Goal: Task Accomplishment & Management: Use online tool/utility

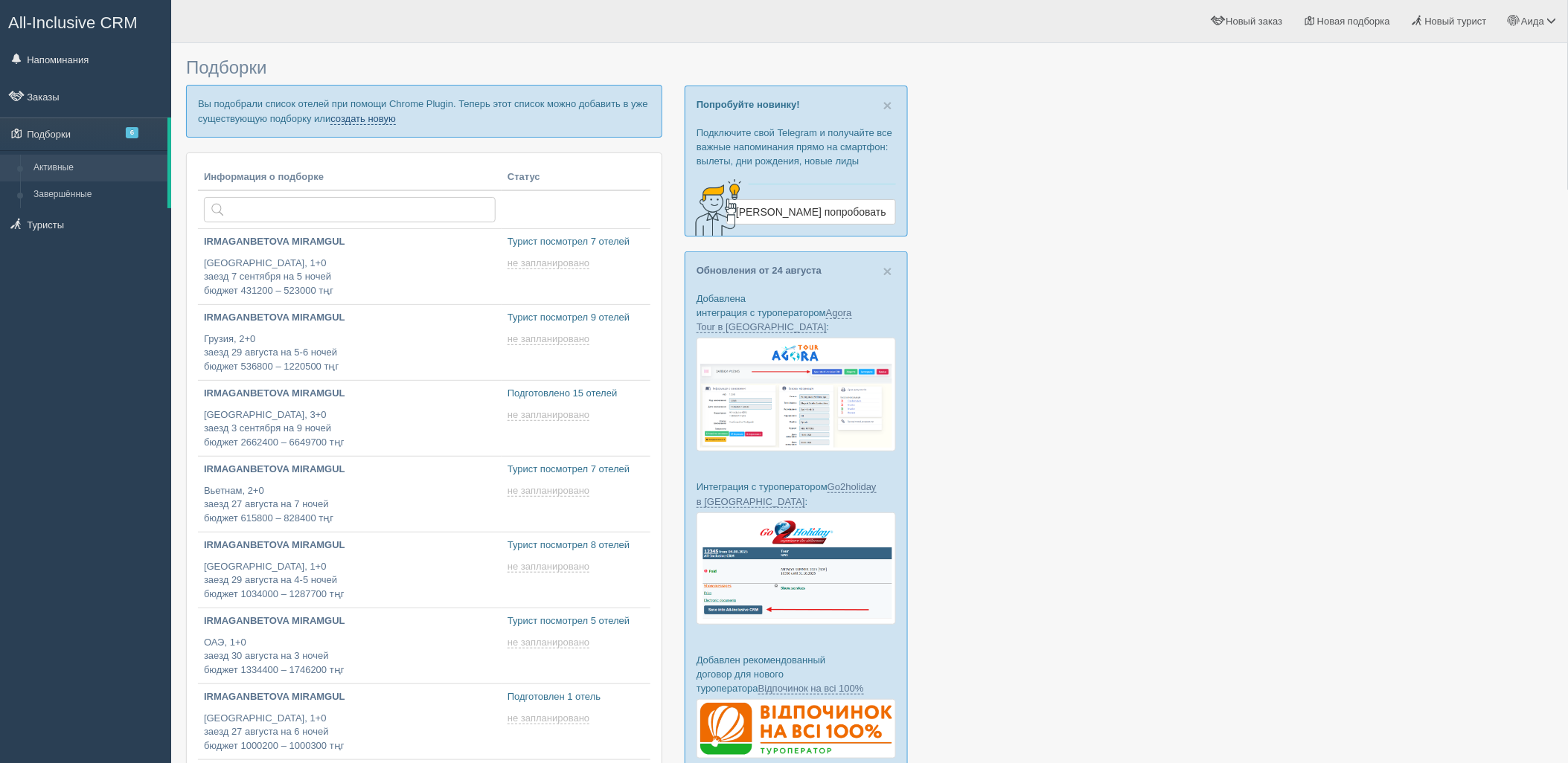
click at [368, 119] on link "создать новую" at bounding box center [363, 119] width 66 height 12
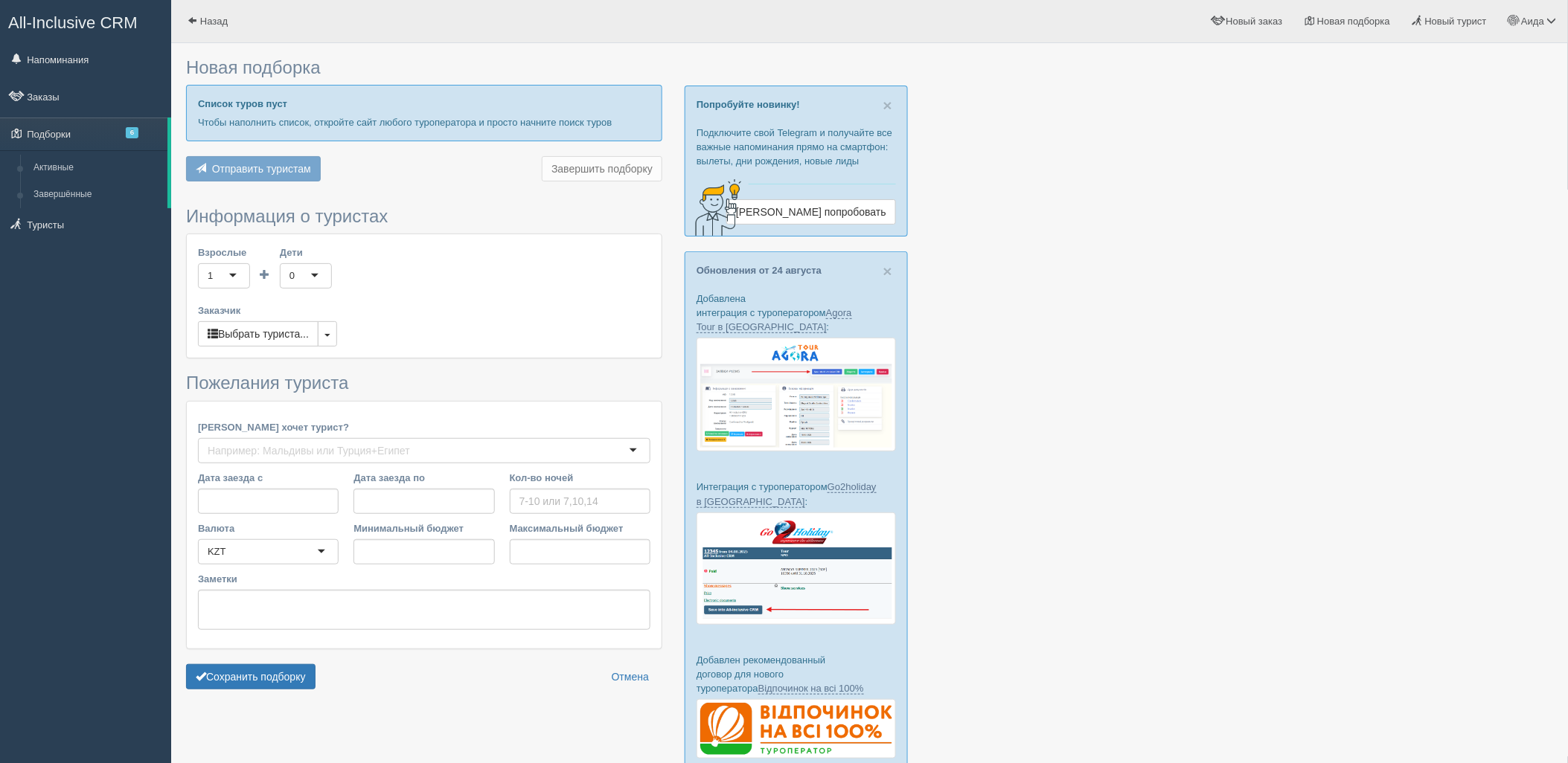
type input "7"
type input "272000"
type input "310100"
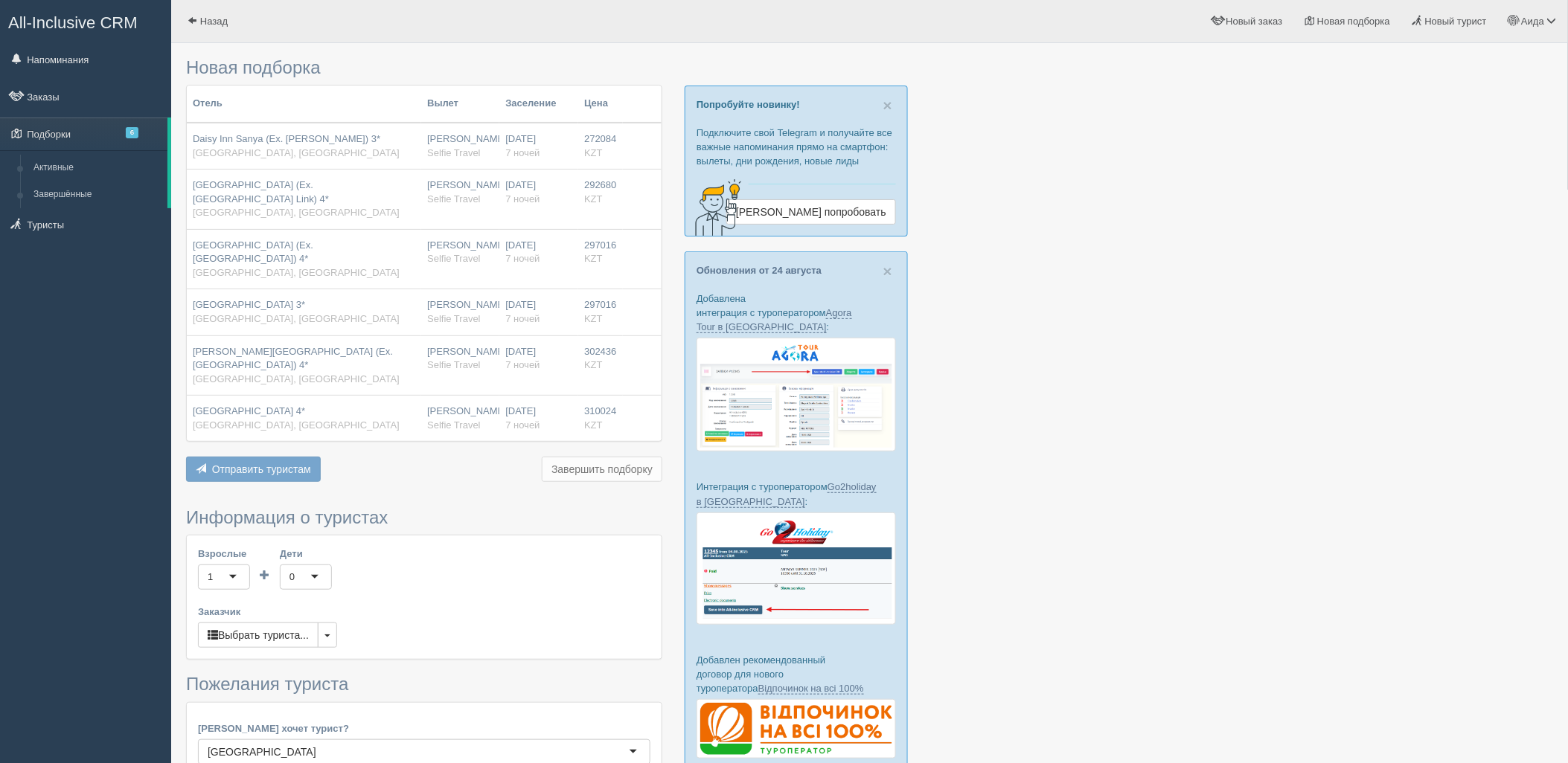
scroll to position [275, 0]
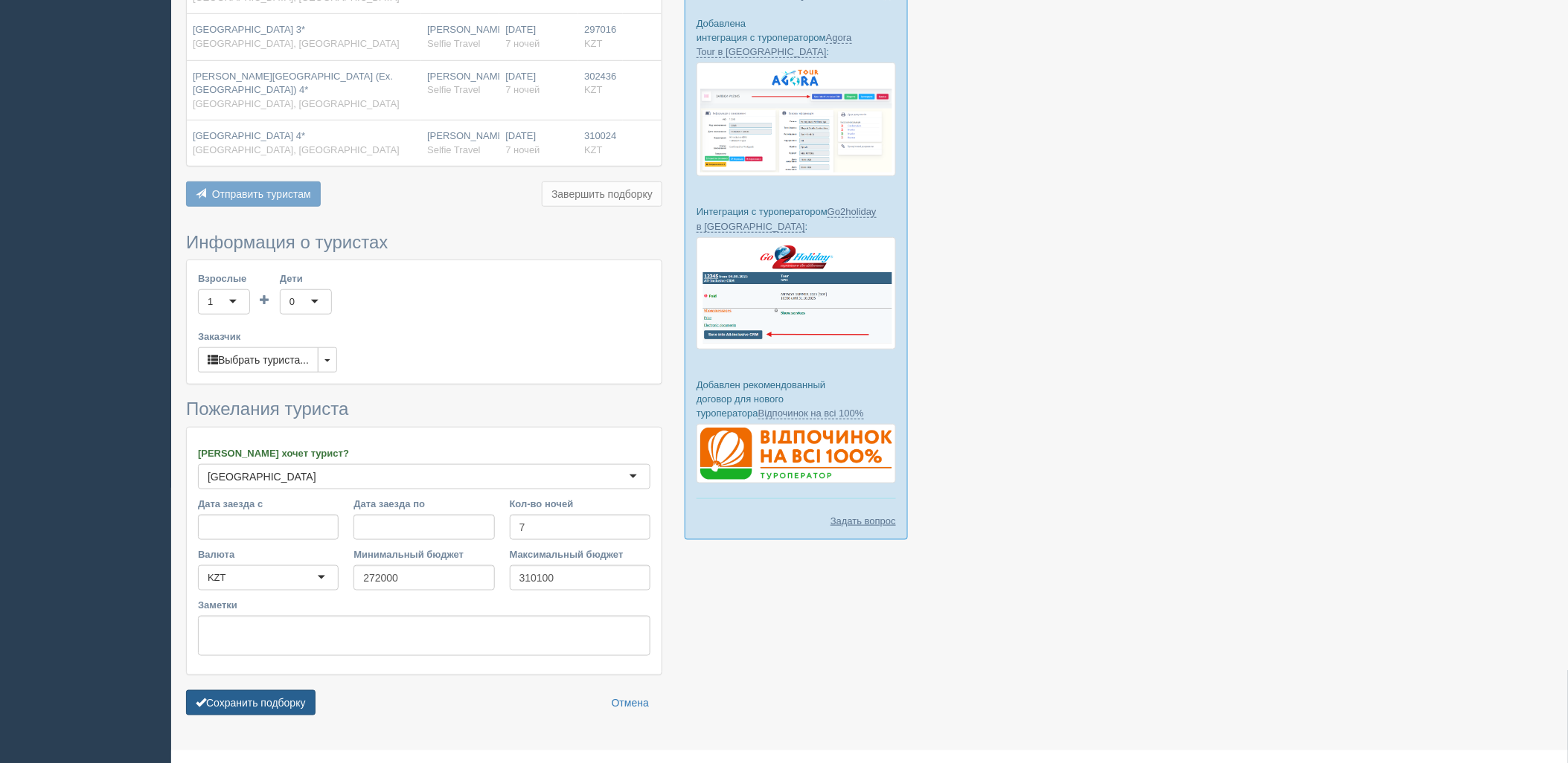
click at [282, 690] on button "Сохранить подборку" at bounding box center [251, 702] width 130 height 25
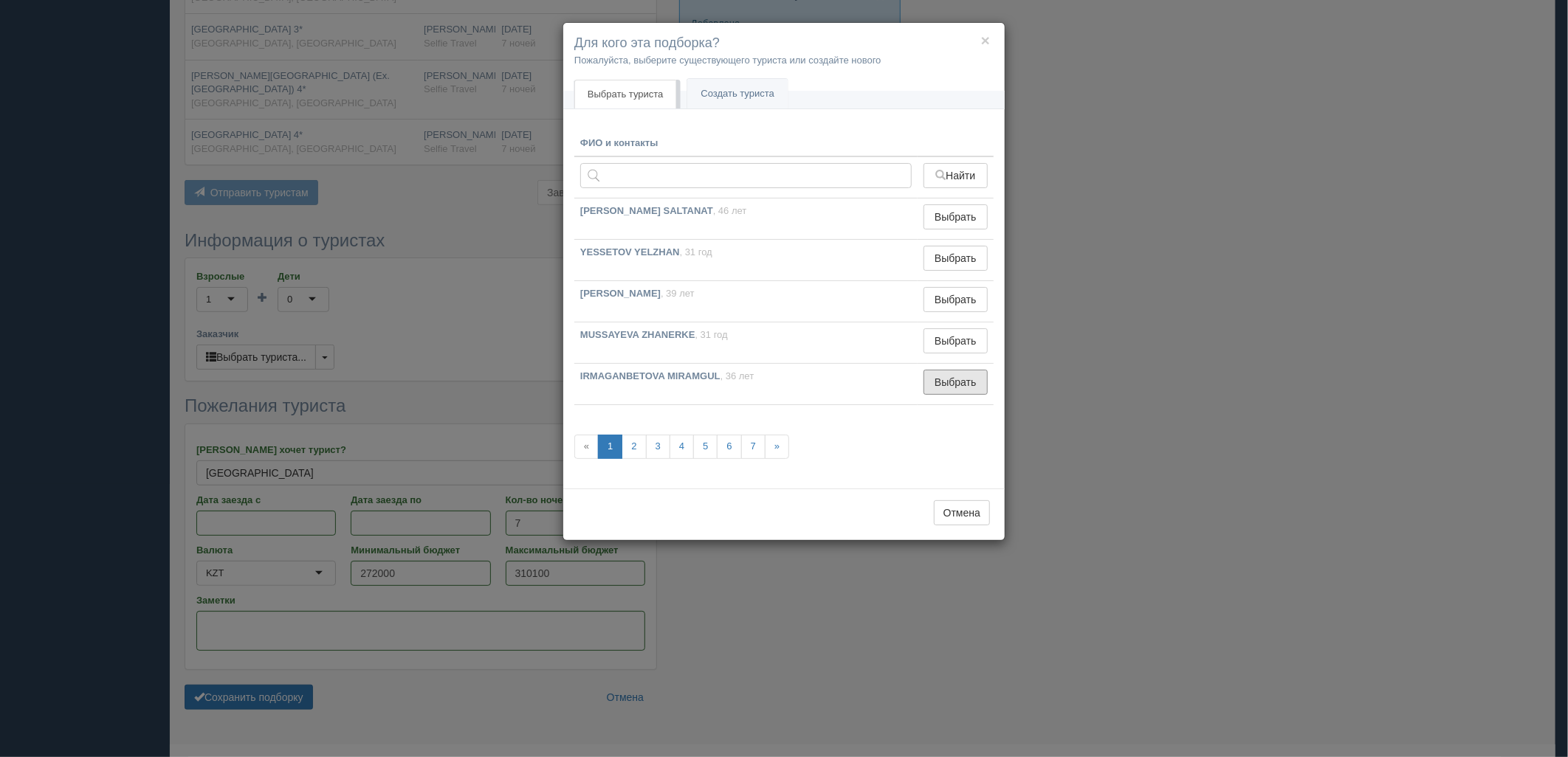
drag, startPoint x: 982, startPoint y: 385, endPoint x: 801, endPoint y: 458, distance: 195.2
click at [982, 386] on button "Выбрать" at bounding box center [955, 382] width 64 height 25
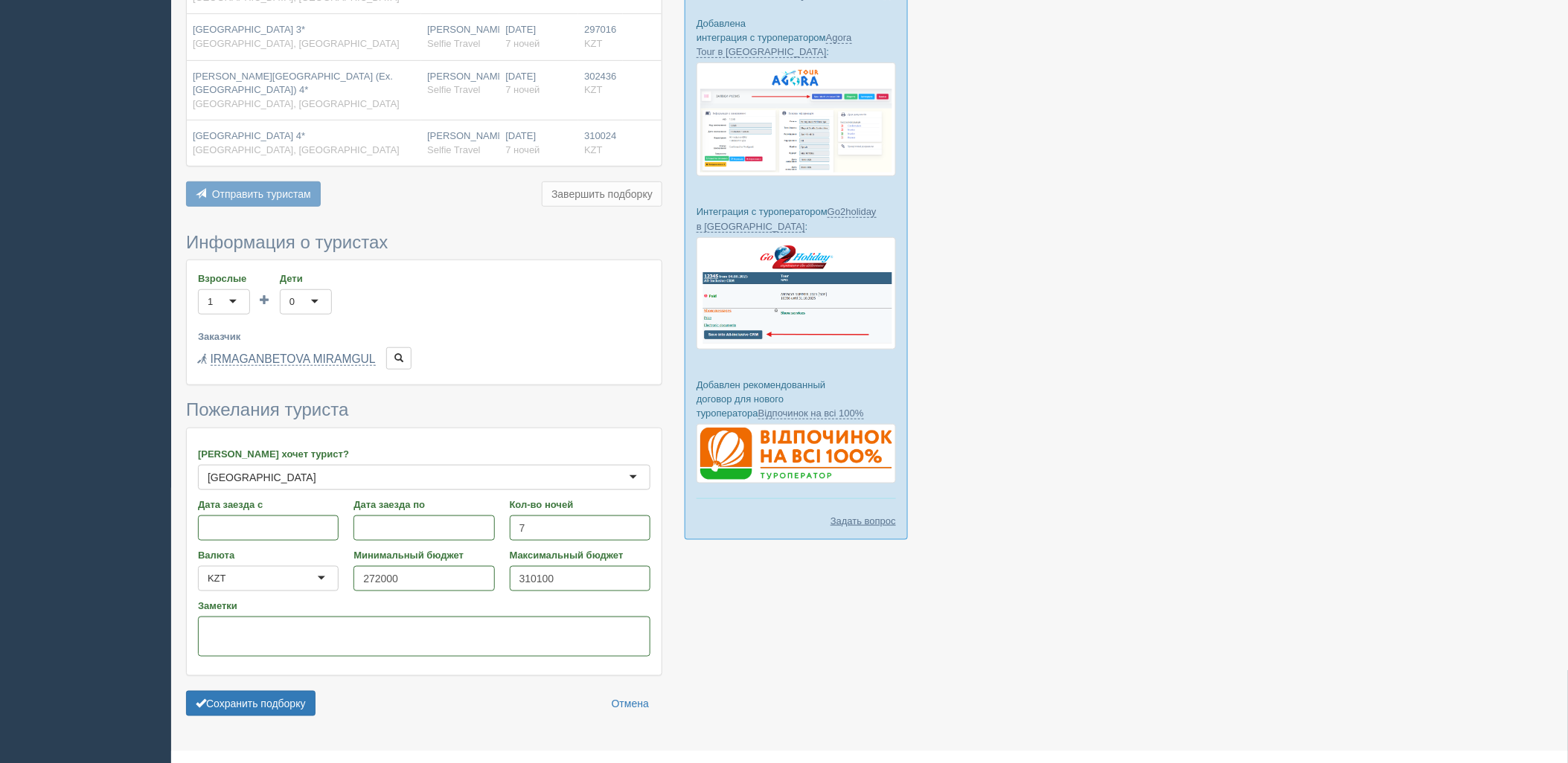
click at [229, 690] on form "Информация о туристах Взрослые 1 1 Дети 0 0 Возраст детей Заказчик Выбрать тури…" at bounding box center [424, 478] width 476 height 491
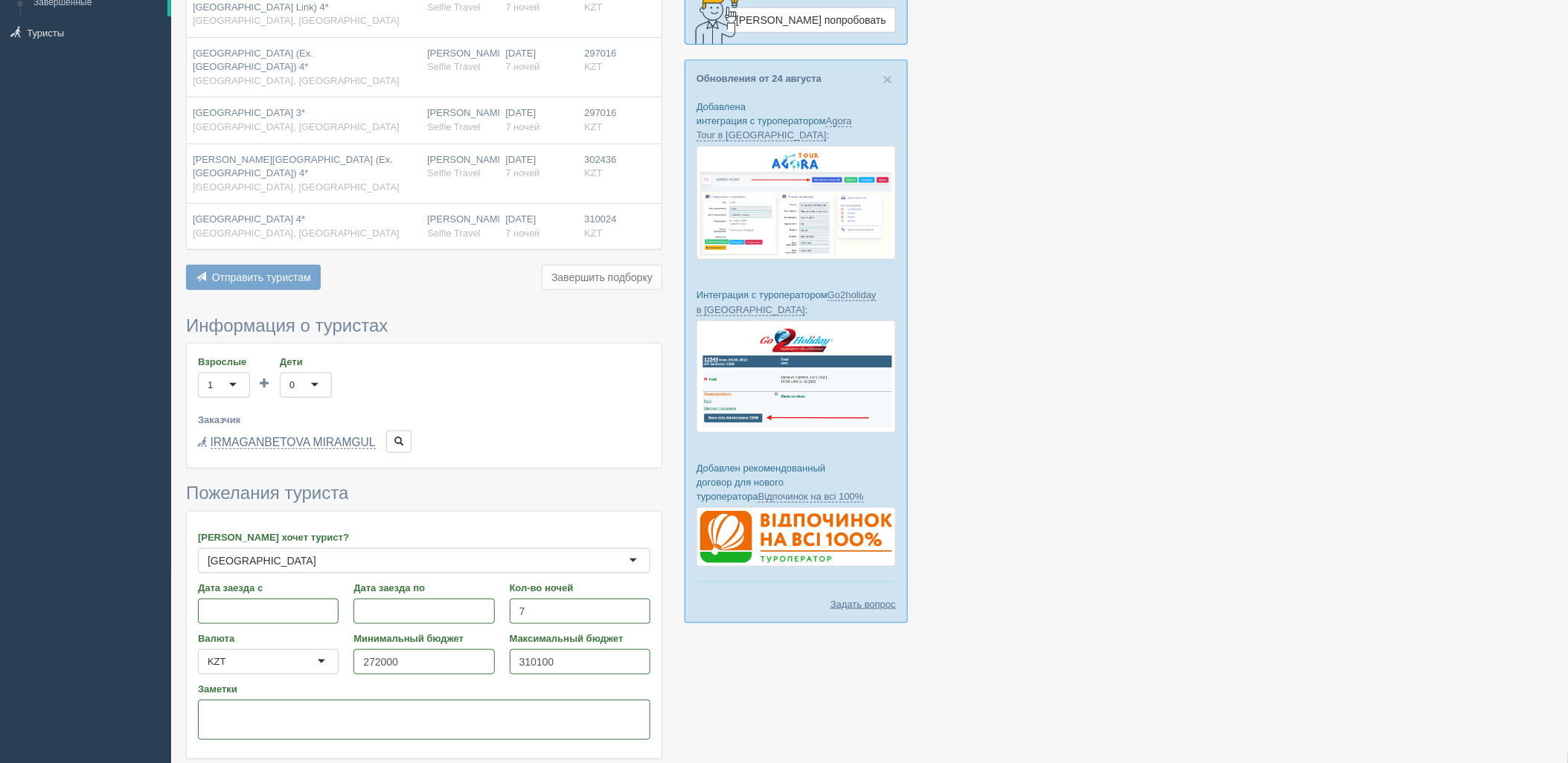
scroll to position [276, 0]
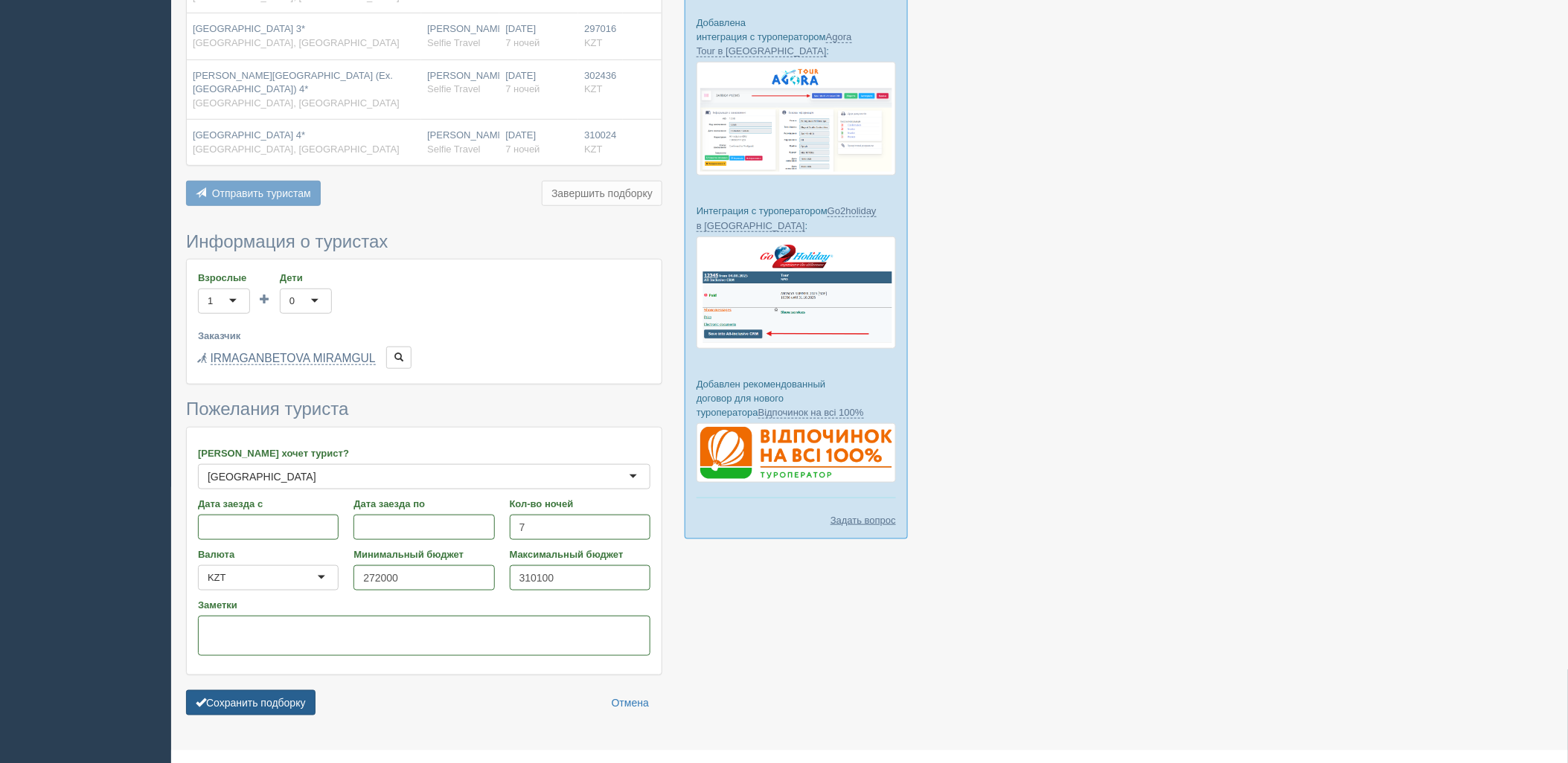
click at [254, 690] on button "Сохранить подборку" at bounding box center [251, 702] width 130 height 25
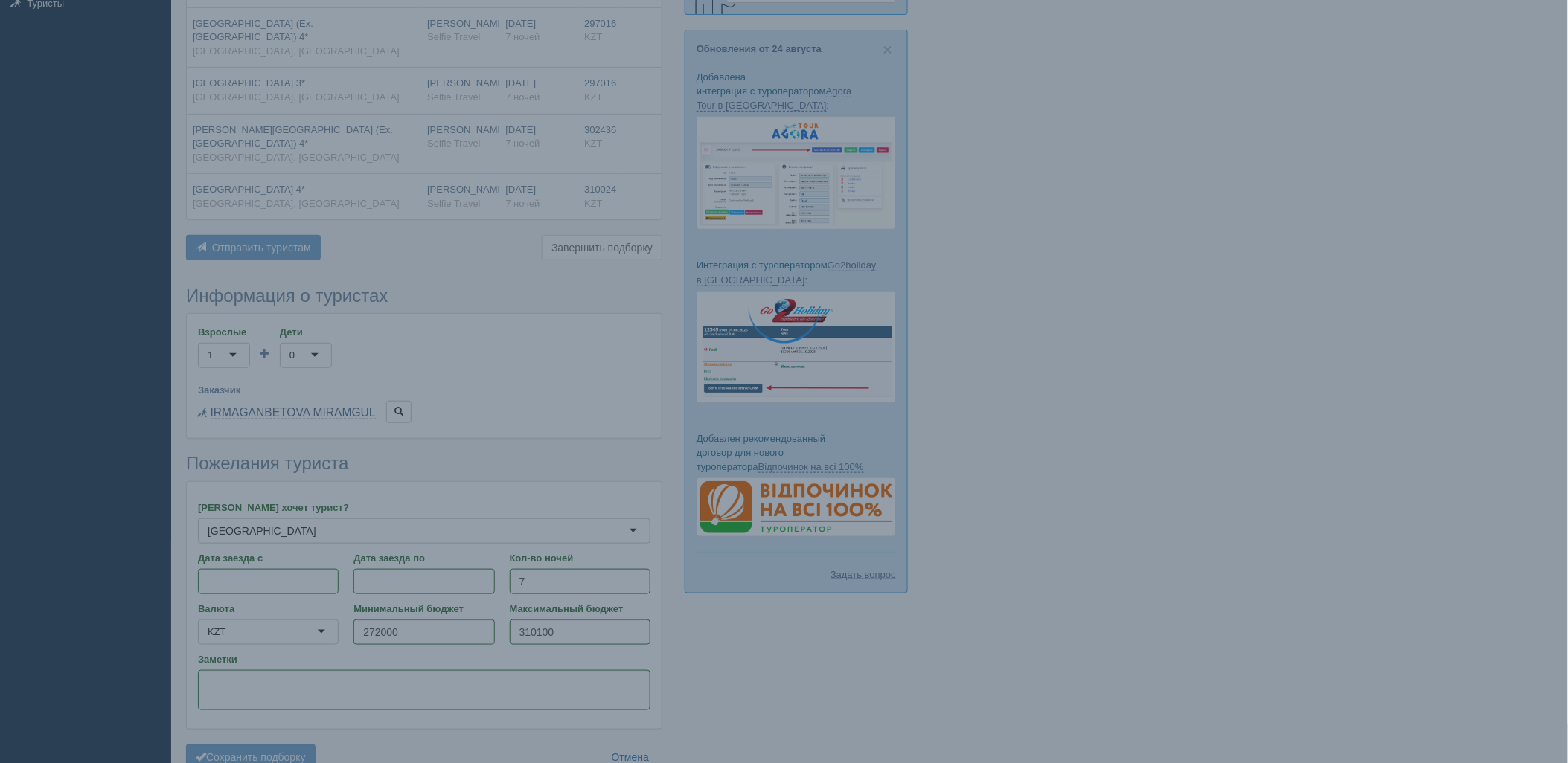
scroll to position [193, 0]
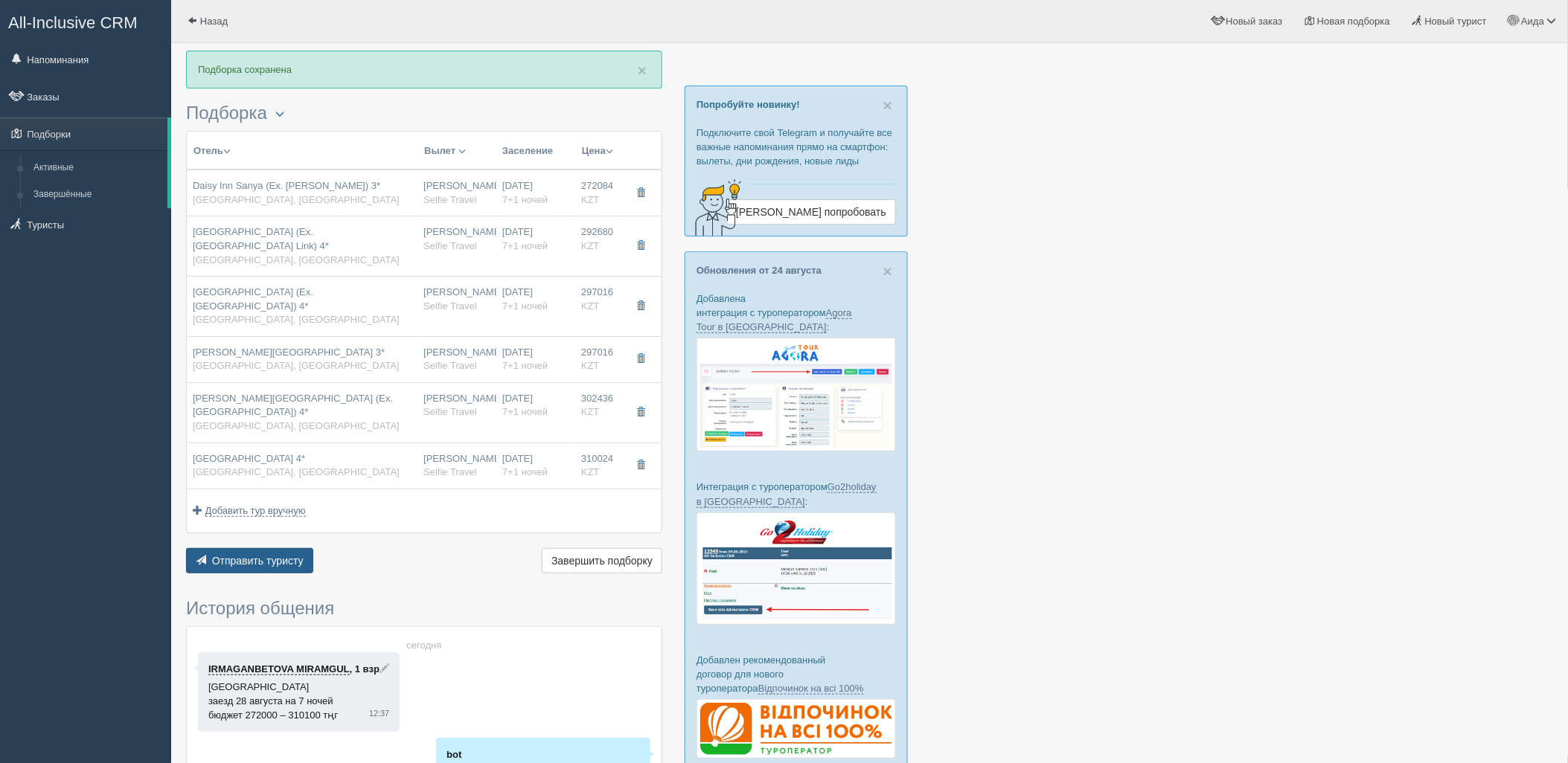
click at [270, 549] on button "Отправить туристу Отправить" at bounding box center [249, 561] width 127 height 25
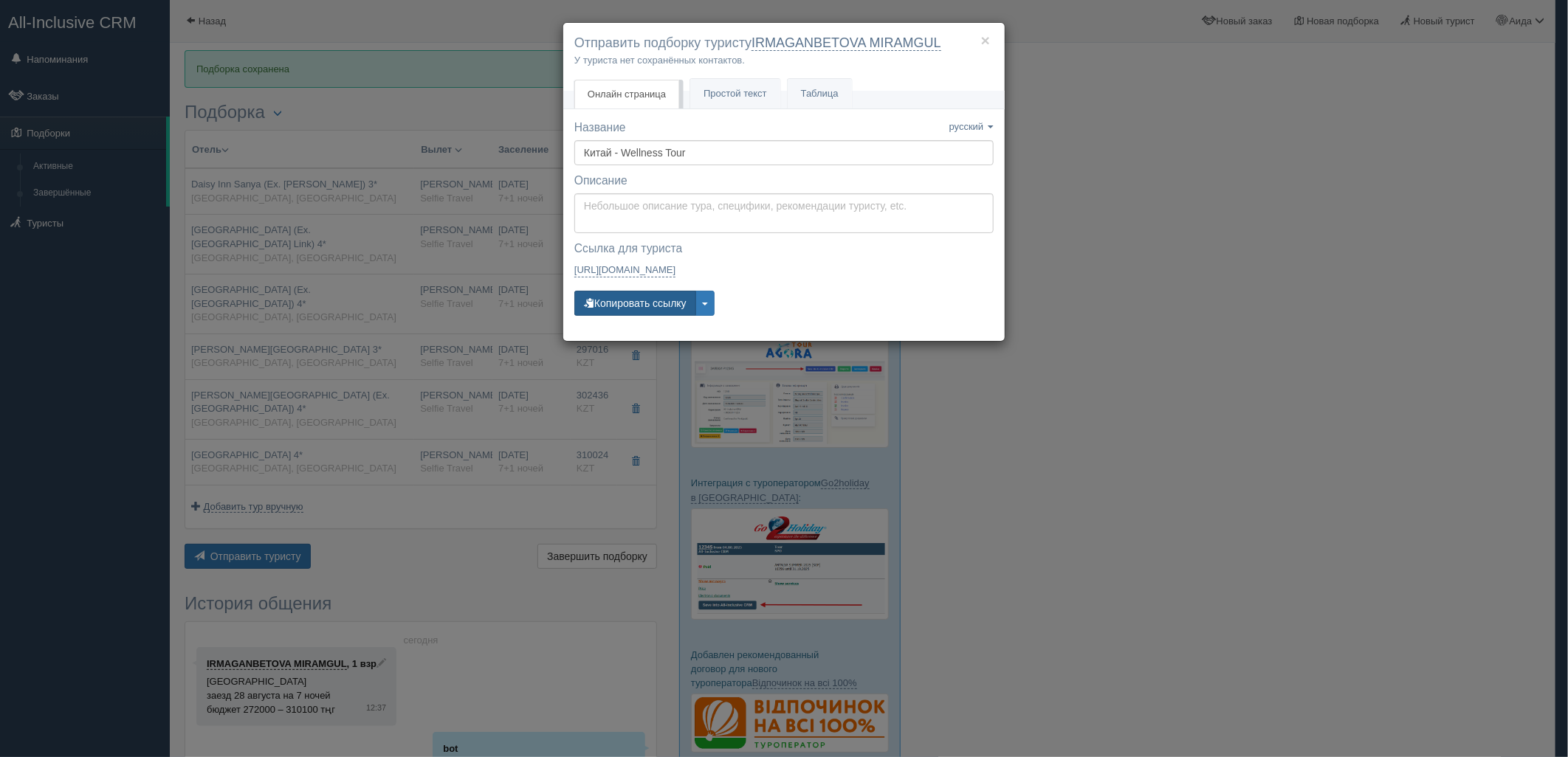
click at [624, 303] on button "Копировать ссылку" at bounding box center [635, 303] width 122 height 25
click at [655, 297] on button "Копировать ссылку" at bounding box center [635, 303] width 122 height 25
click at [1130, 417] on div "× Отправить подборку туристу IRMAGANBETOVA MIRAMGUL У туриста нет сохранённых к…" at bounding box center [784, 378] width 1568 height 757
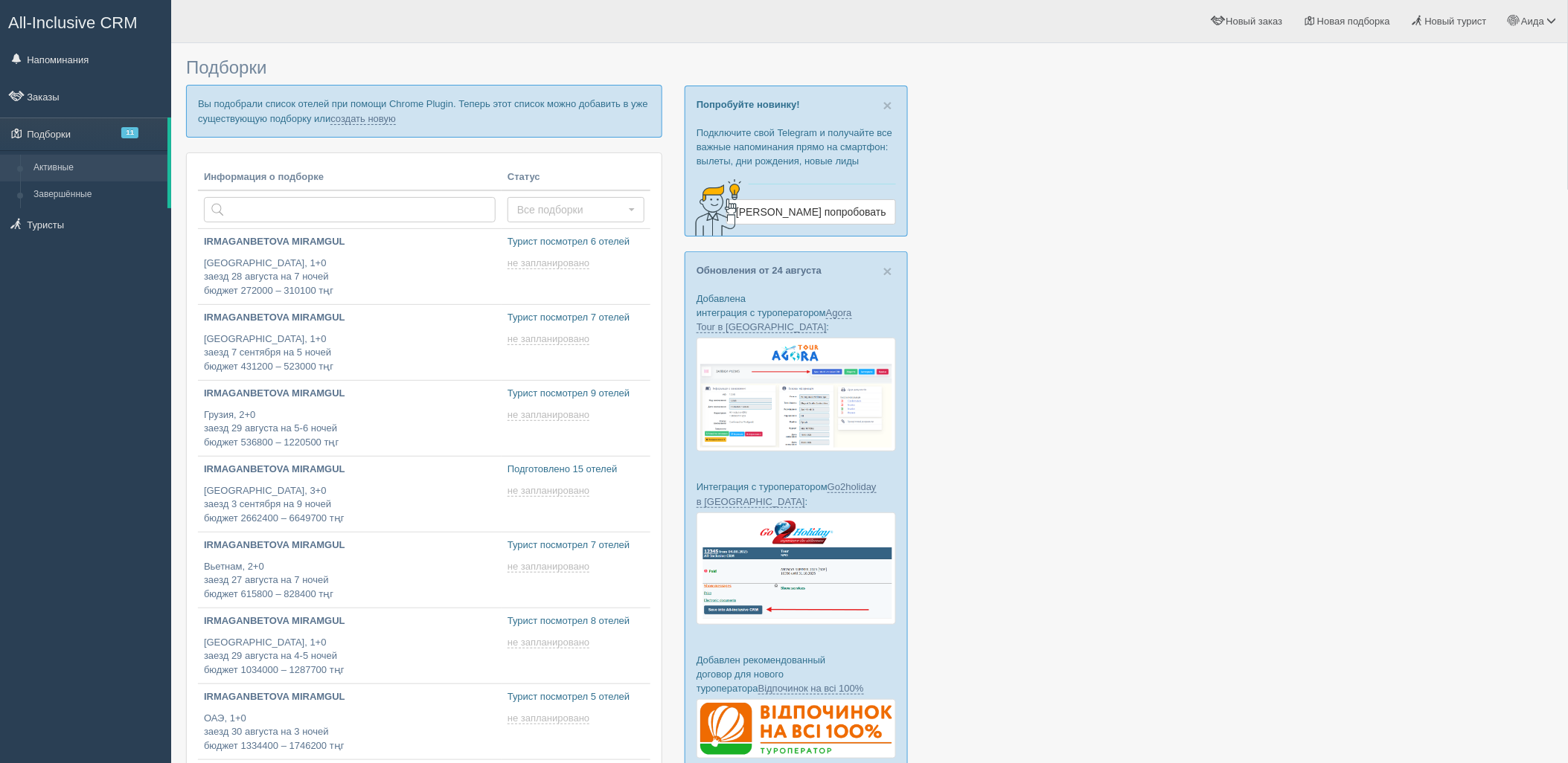
type input "2025-08-27 13:35"
click at [370, 122] on link "создать новую" at bounding box center [363, 119] width 66 height 12
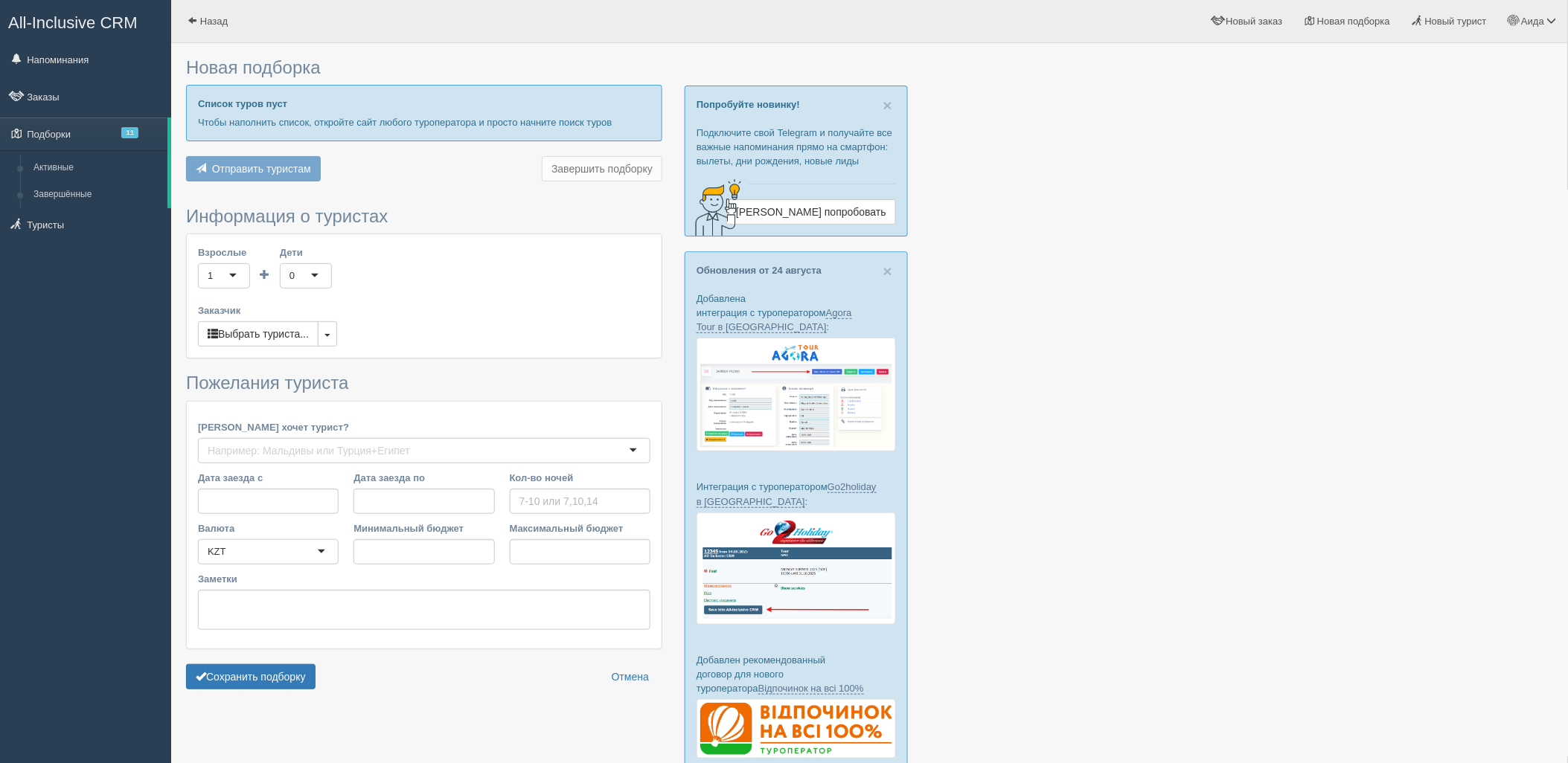
type input "6-7"
type input "904800"
type input "1349100"
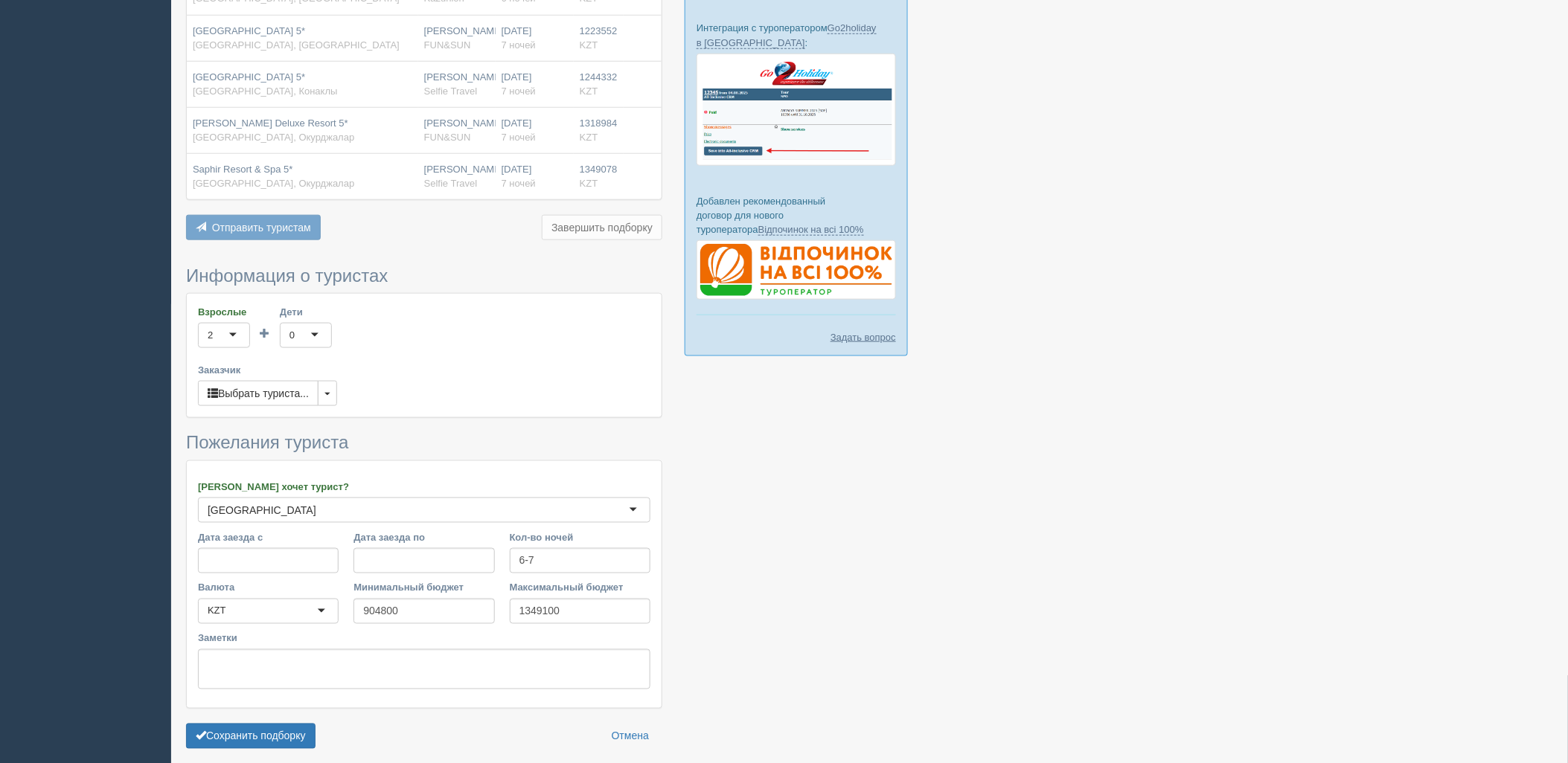
scroll to position [507, 0]
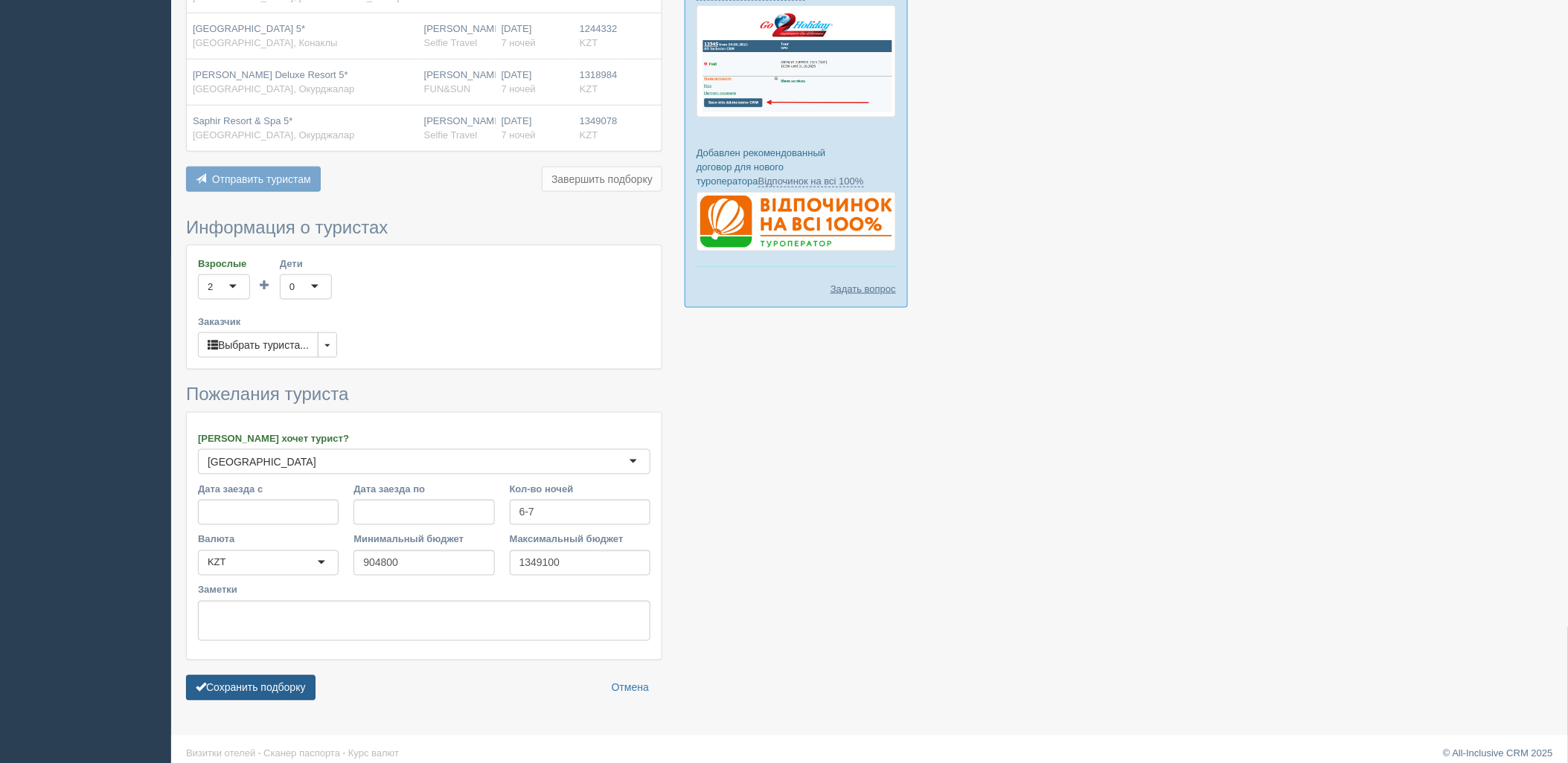
click at [266, 676] on button "Сохранить подборку" at bounding box center [251, 688] width 130 height 25
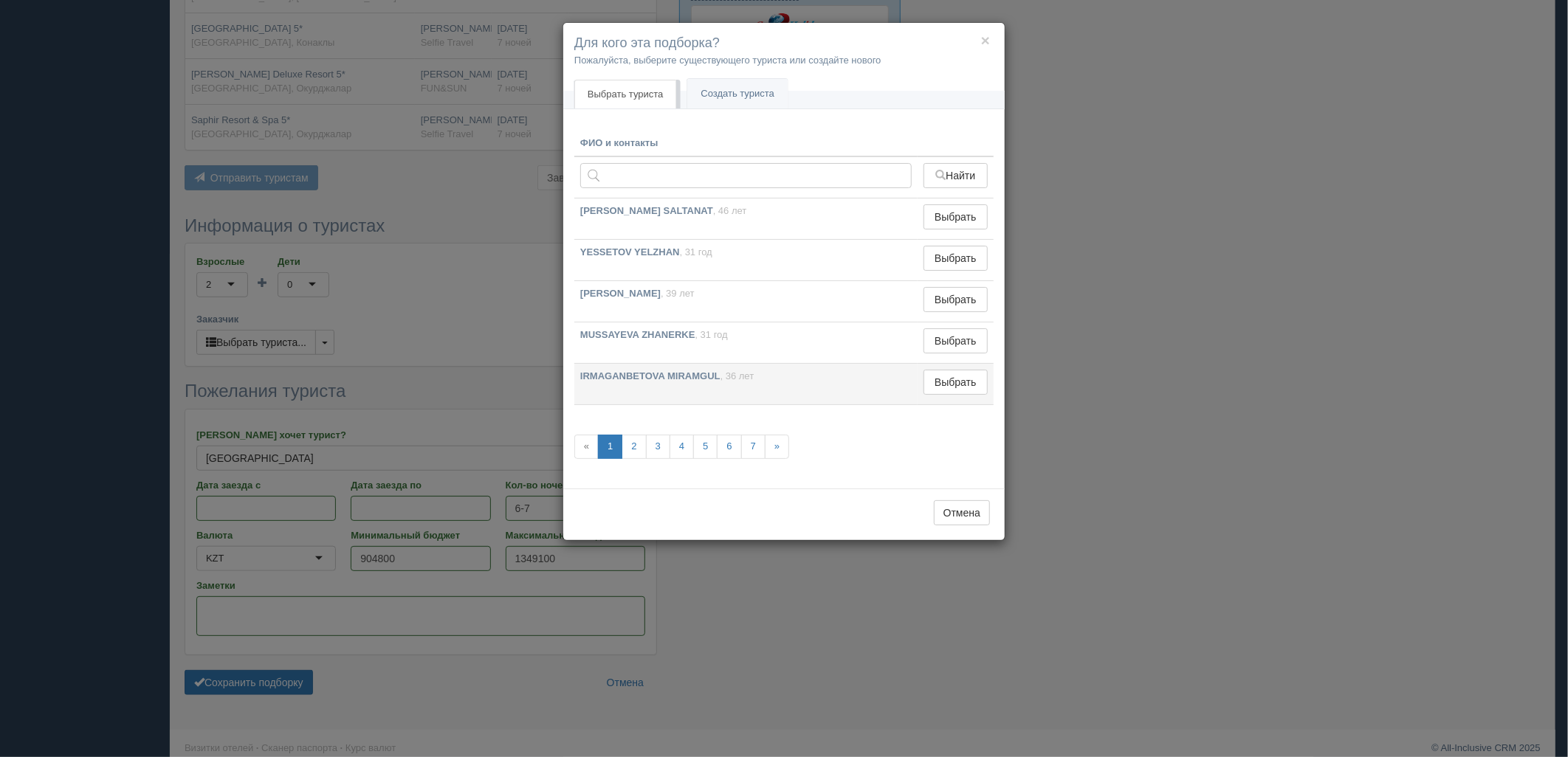
click at [945, 397] on td "Выбрать Выбран" at bounding box center [955, 384] width 76 height 41
click at [947, 389] on button "Выбрать" at bounding box center [955, 382] width 64 height 25
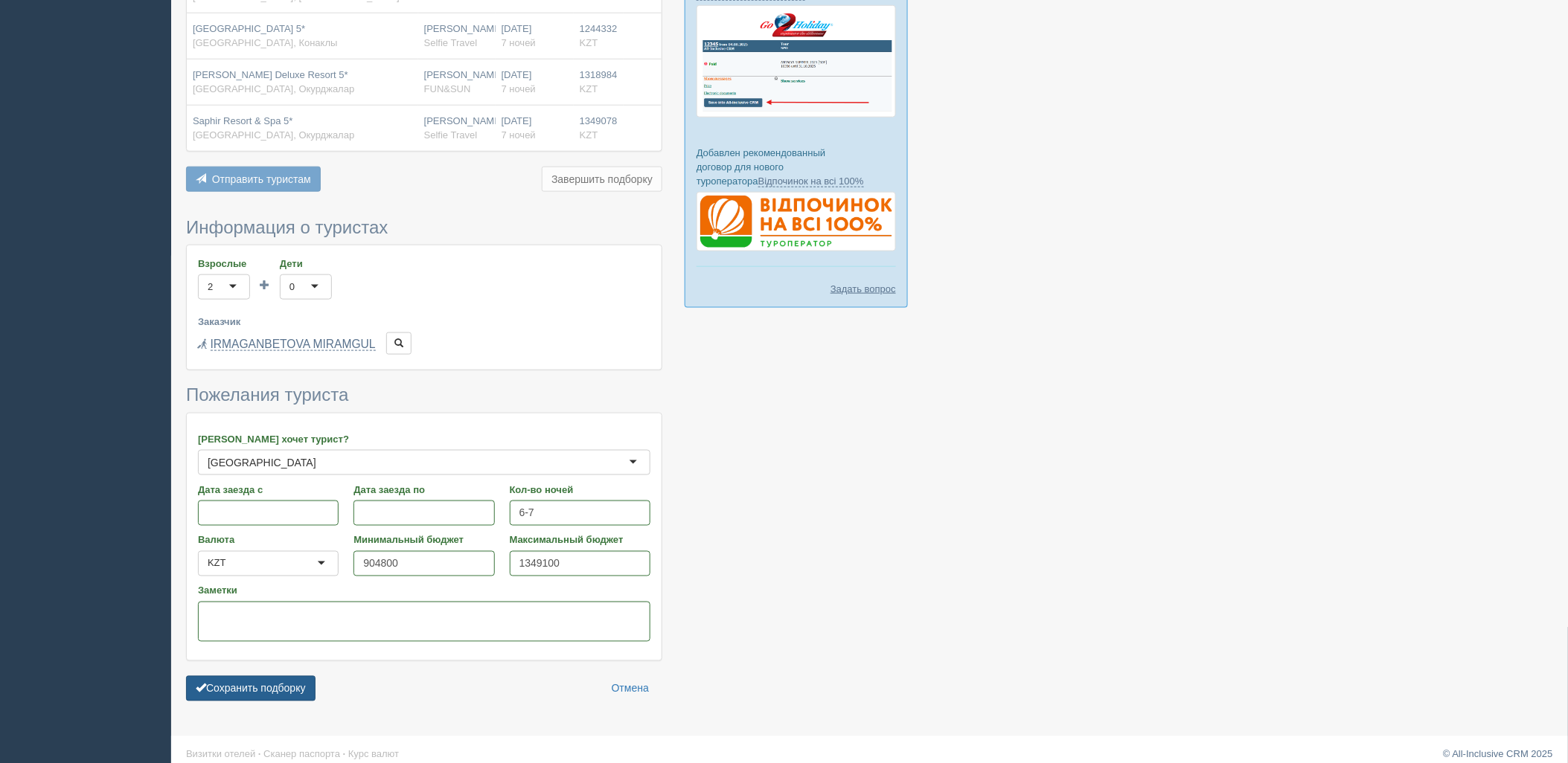
click at [276, 676] on button "Сохранить подборку" at bounding box center [251, 689] width 130 height 25
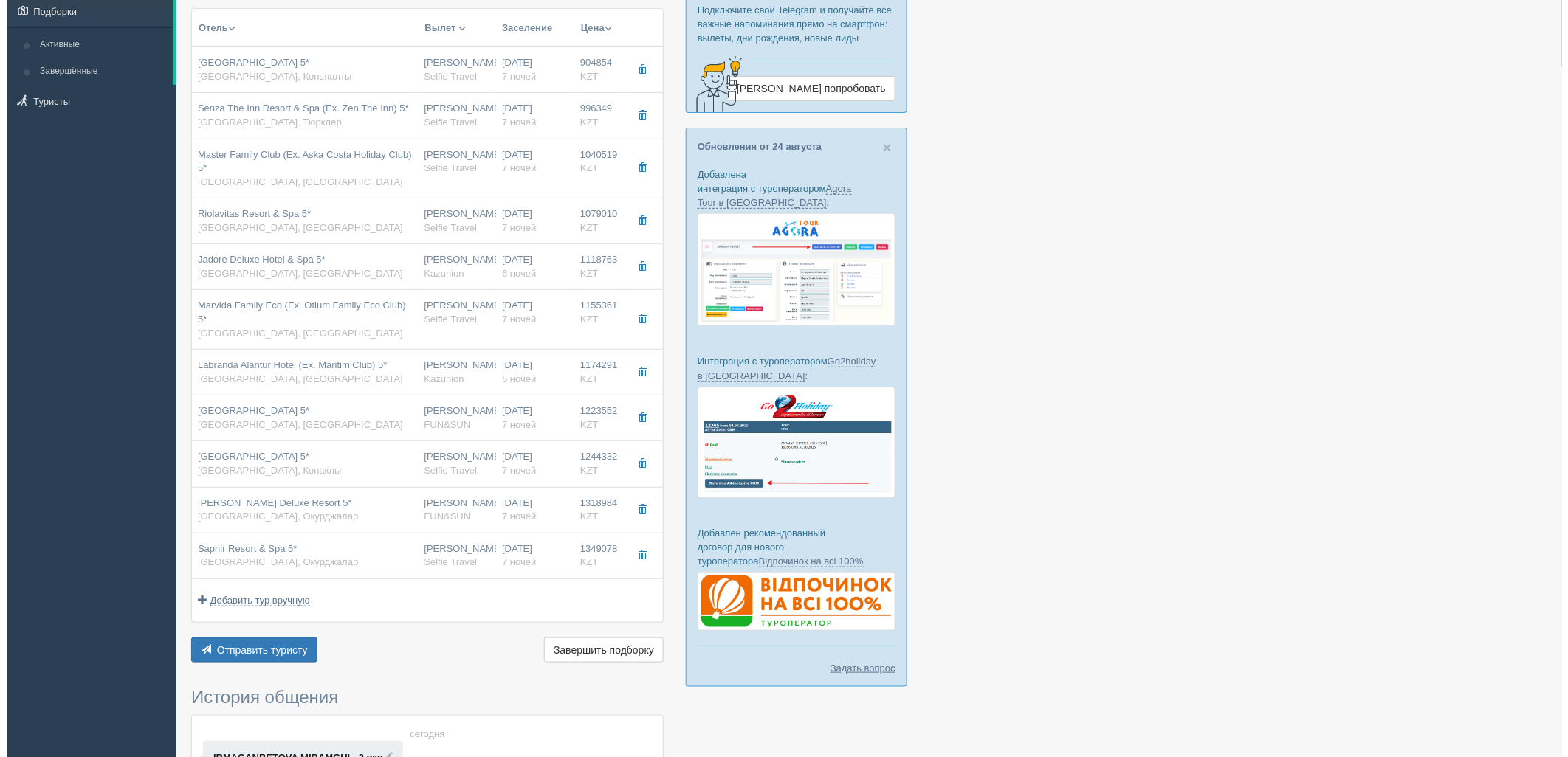
scroll to position [138, 0]
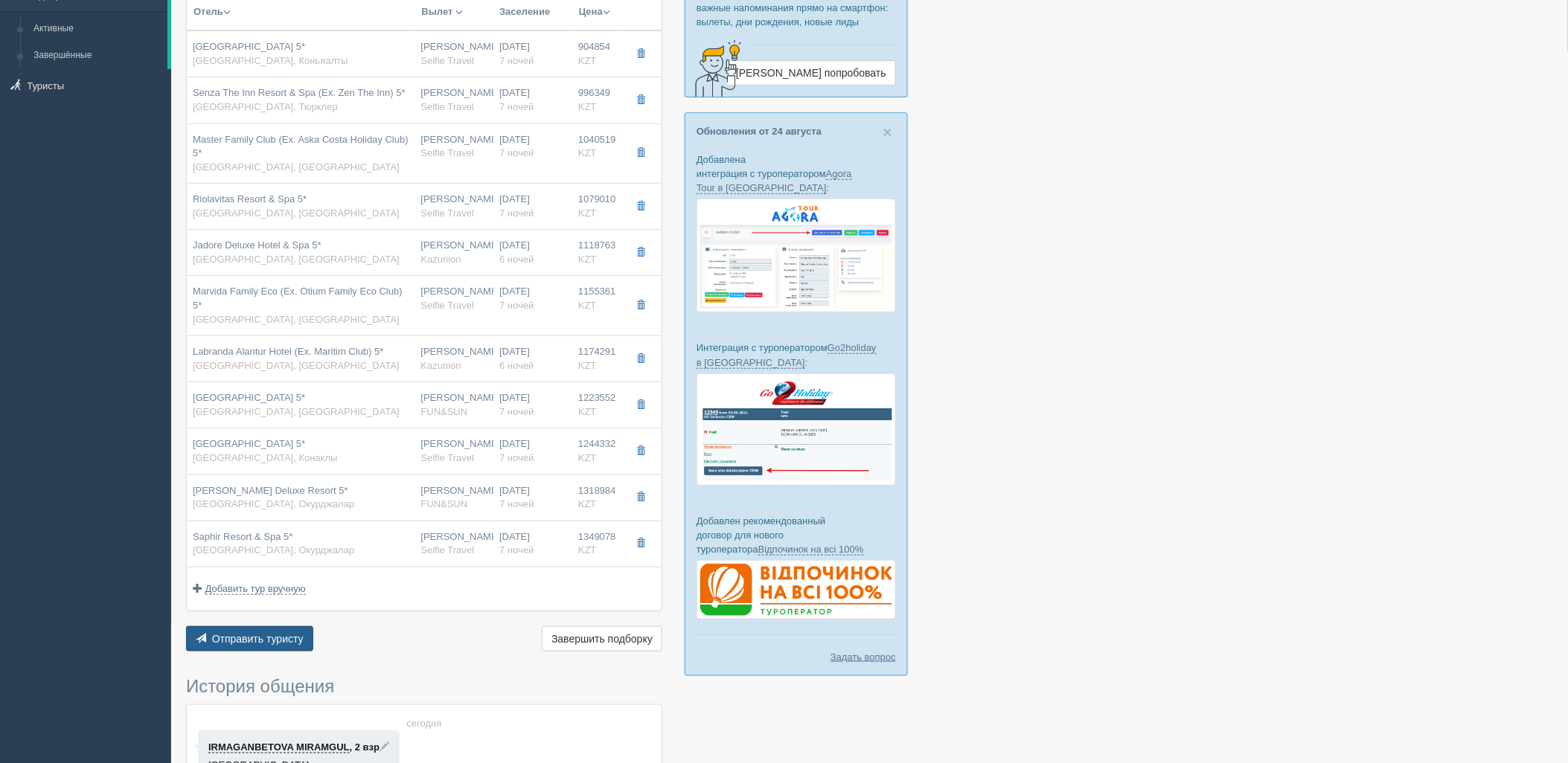
click at [304, 648] on button "Отправить туристу Отправить" at bounding box center [249, 638] width 127 height 25
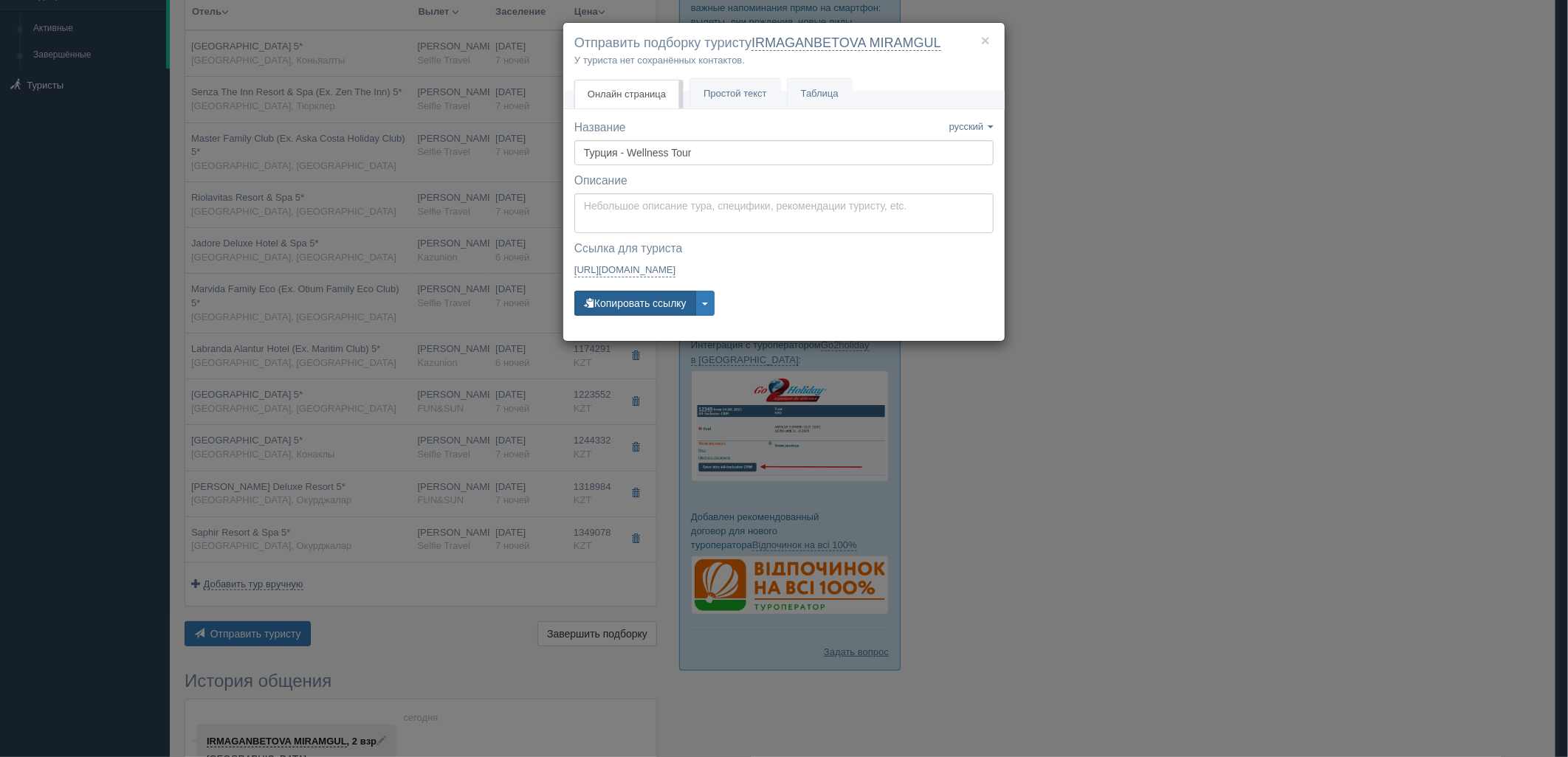
click at [655, 307] on button "Копировать ссылку" at bounding box center [635, 303] width 122 height 25
click at [629, 303] on button "Копировать ссылку" at bounding box center [635, 303] width 122 height 25
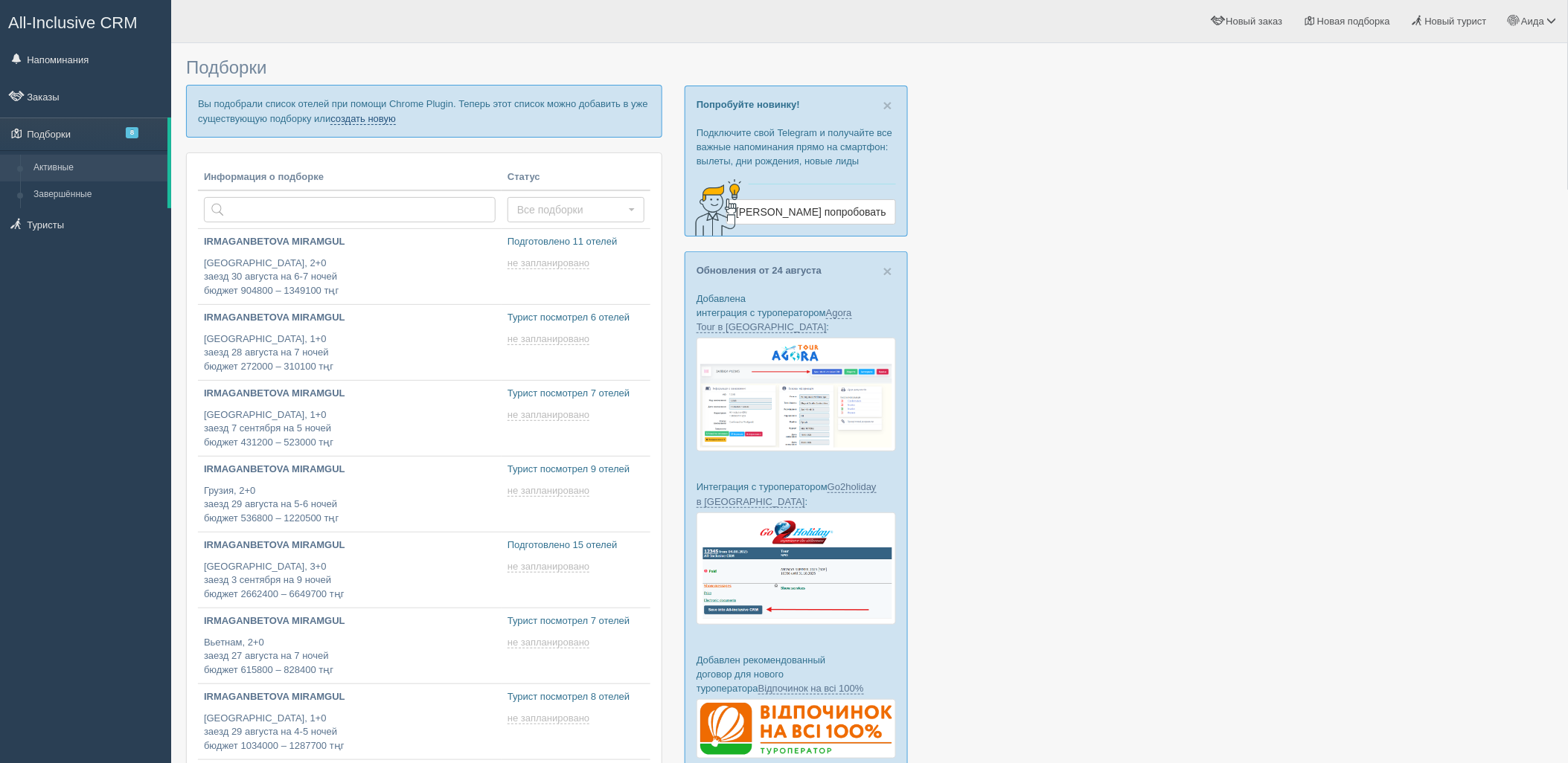
click at [387, 121] on link "создать новую" at bounding box center [363, 119] width 66 height 12
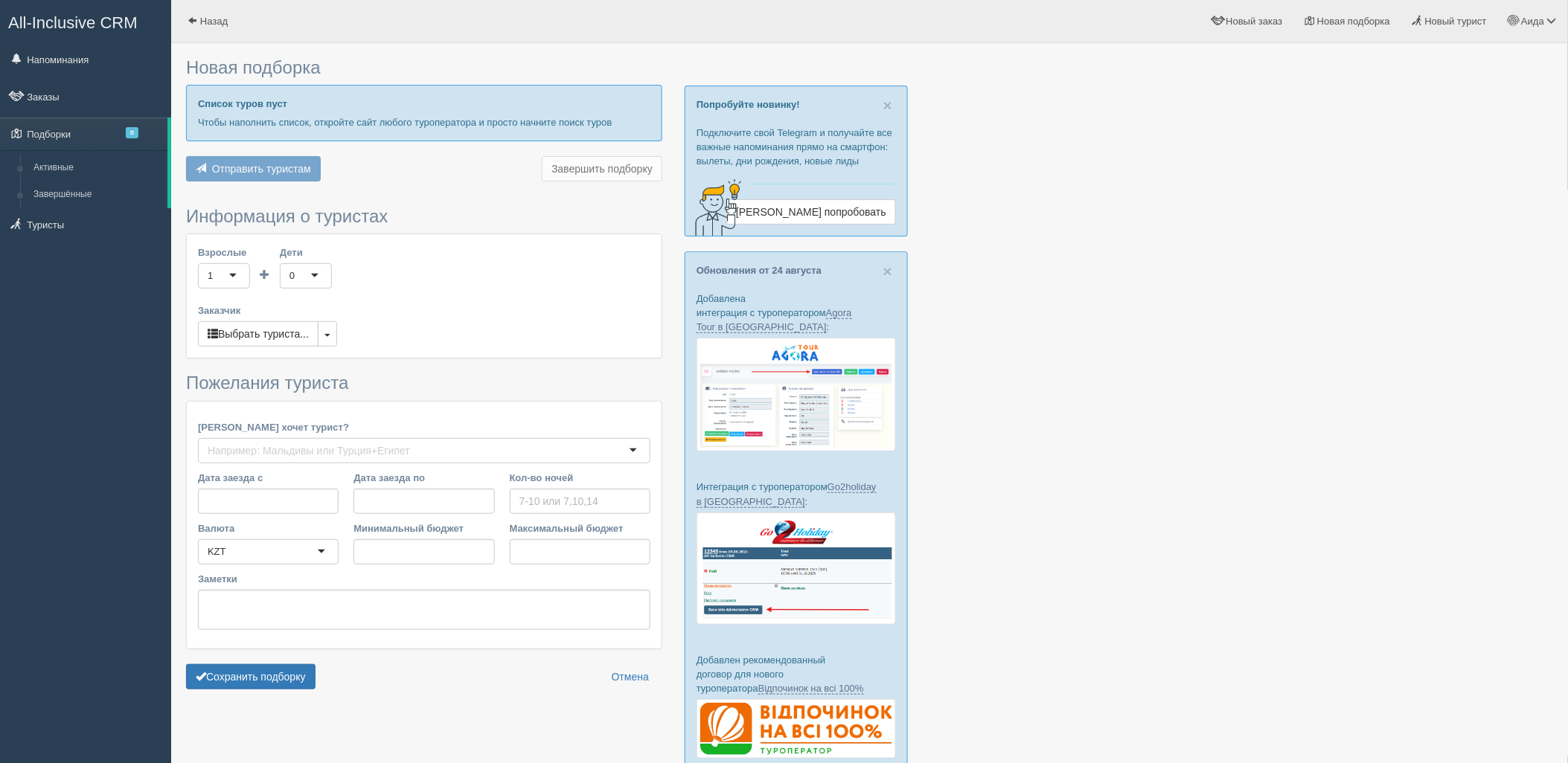
type input "6"
type input "970600"
type input "1441200"
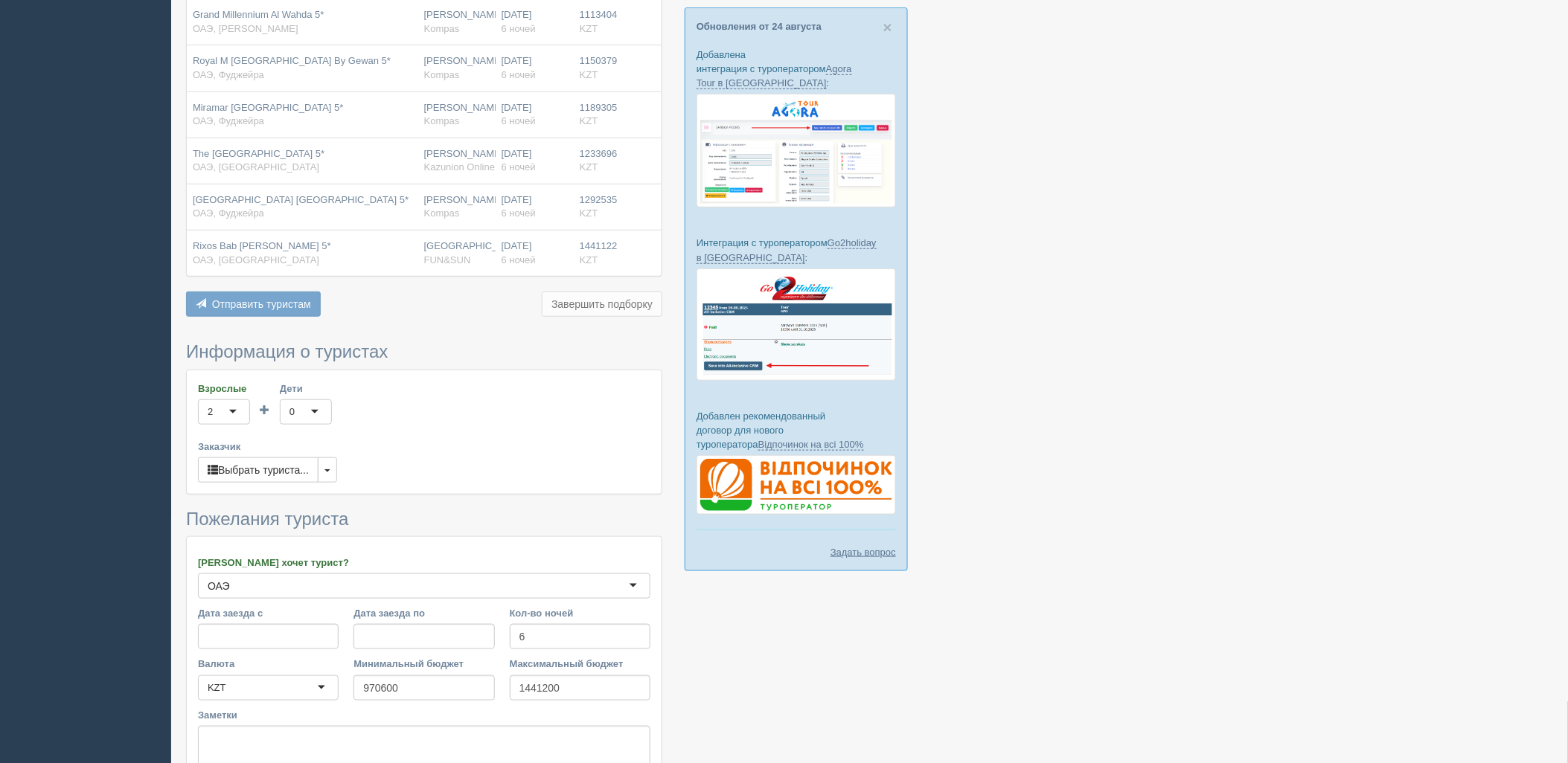
scroll to position [368, 0]
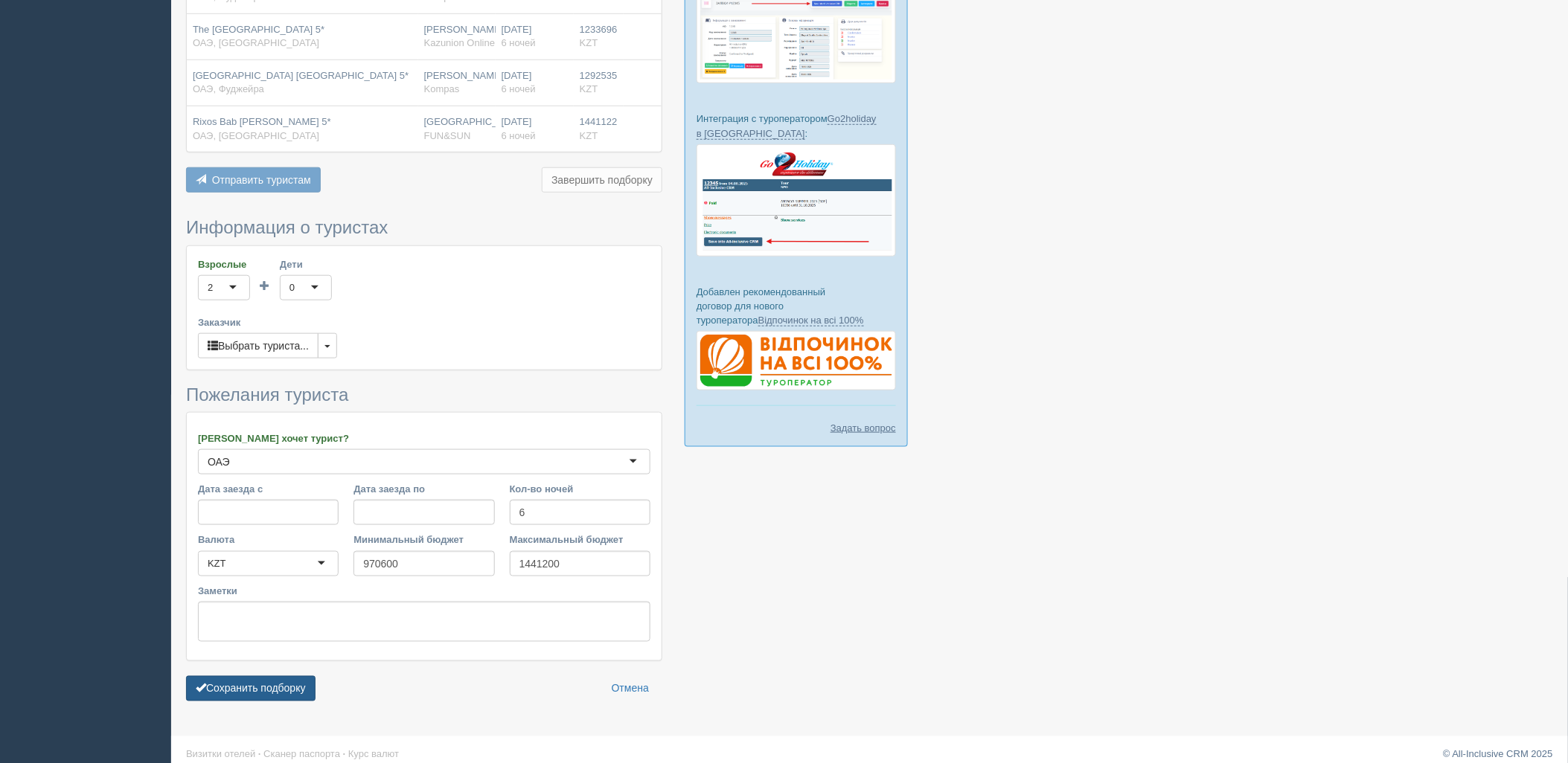
click at [266, 676] on button "Сохранить подборку" at bounding box center [251, 689] width 130 height 25
click at [277, 395] on body "All-Inclusive CRM Напоминания Заказы Подборки 8" at bounding box center [784, 13] width 1568 height 763
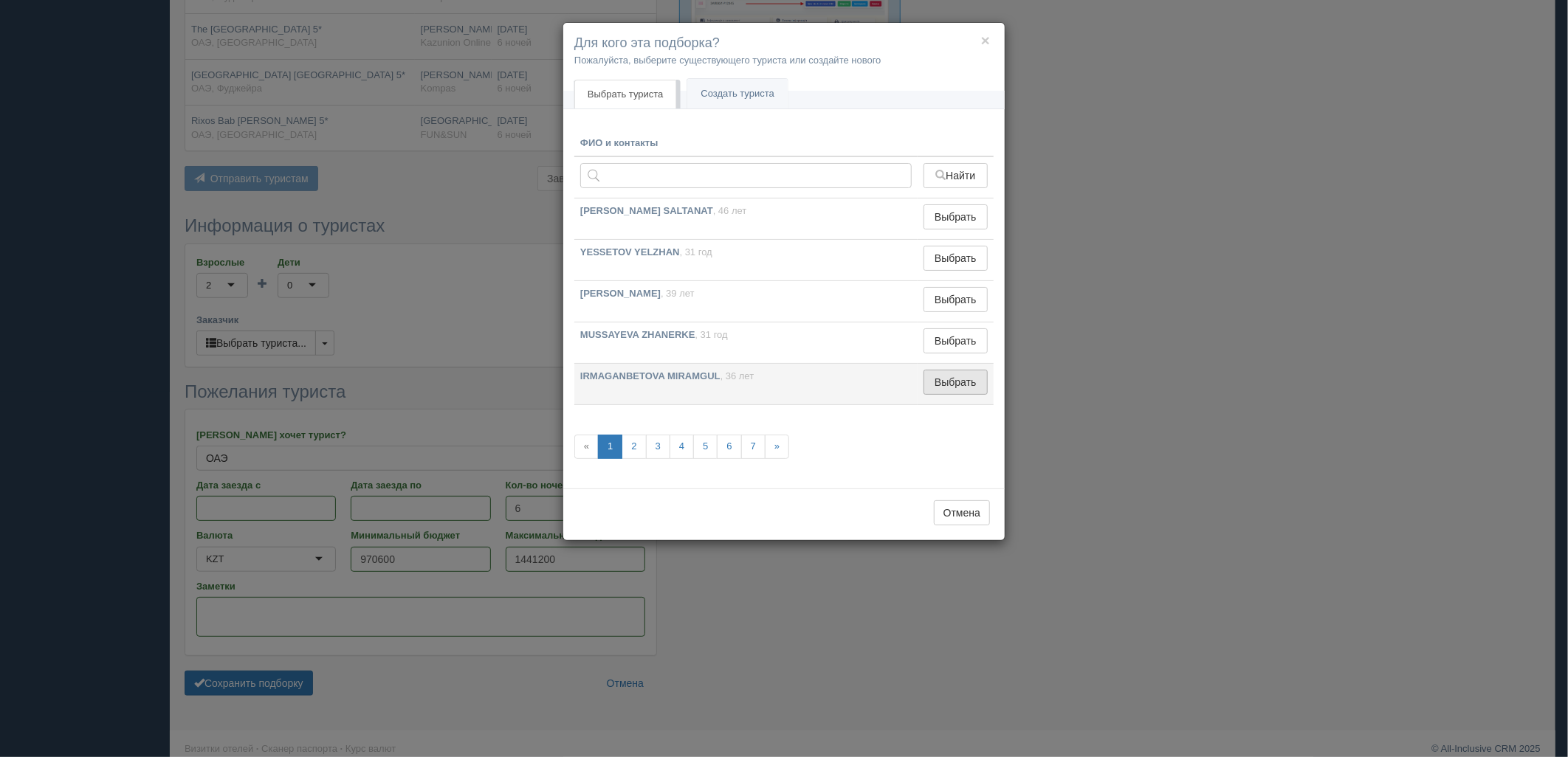
click at [929, 375] on button "Выбрать" at bounding box center [955, 382] width 64 height 25
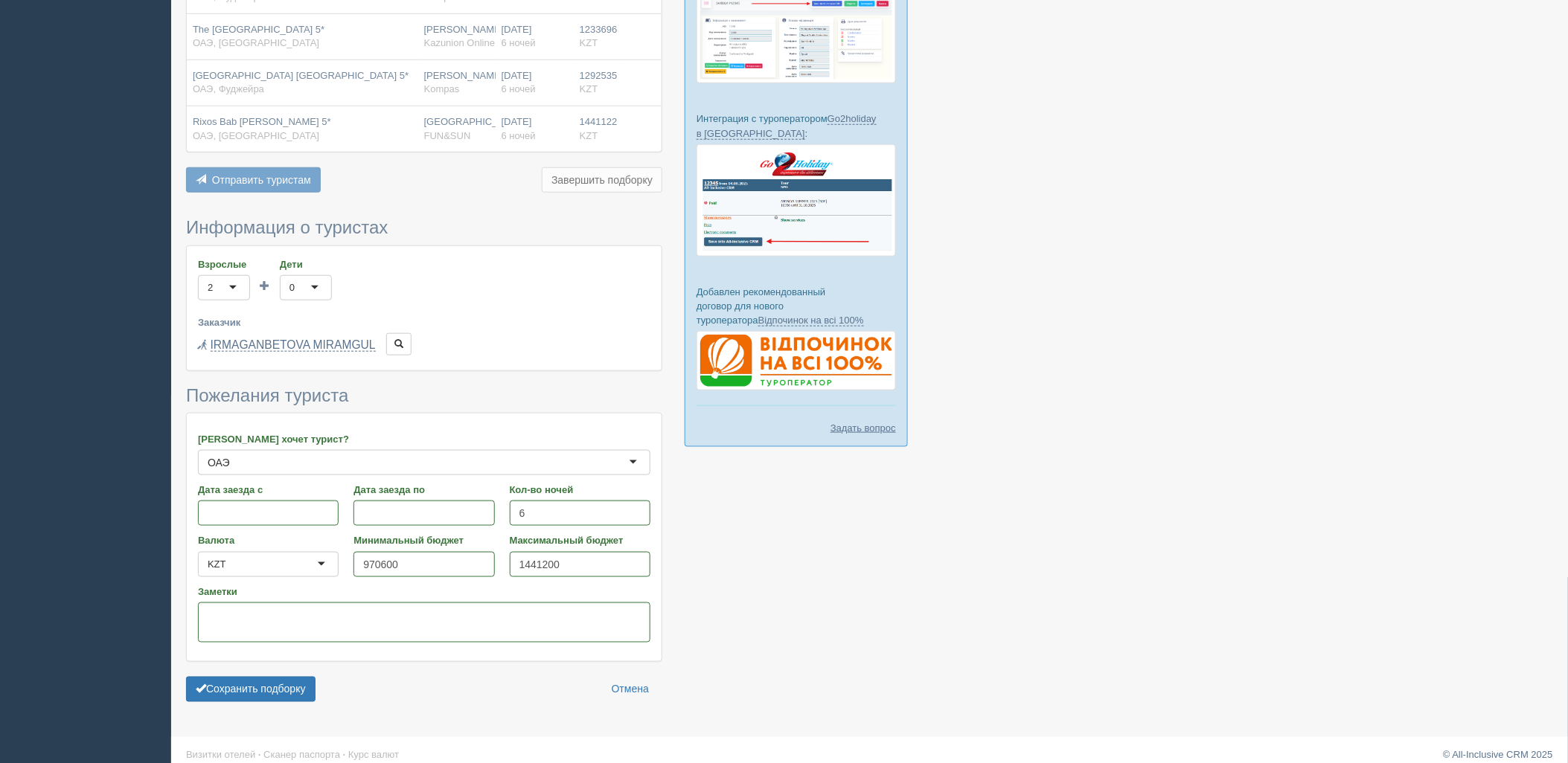
click at [257, 693] on form "Информация о туристах Взрослые 2 2 1 2 3 4 5 6 7 8 9 10 11 12 13 14 15 16 17 18…" at bounding box center [424, 463] width 476 height 491
click at [266, 687] on button "Сохранить подборку" at bounding box center [251, 689] width 130 height 25
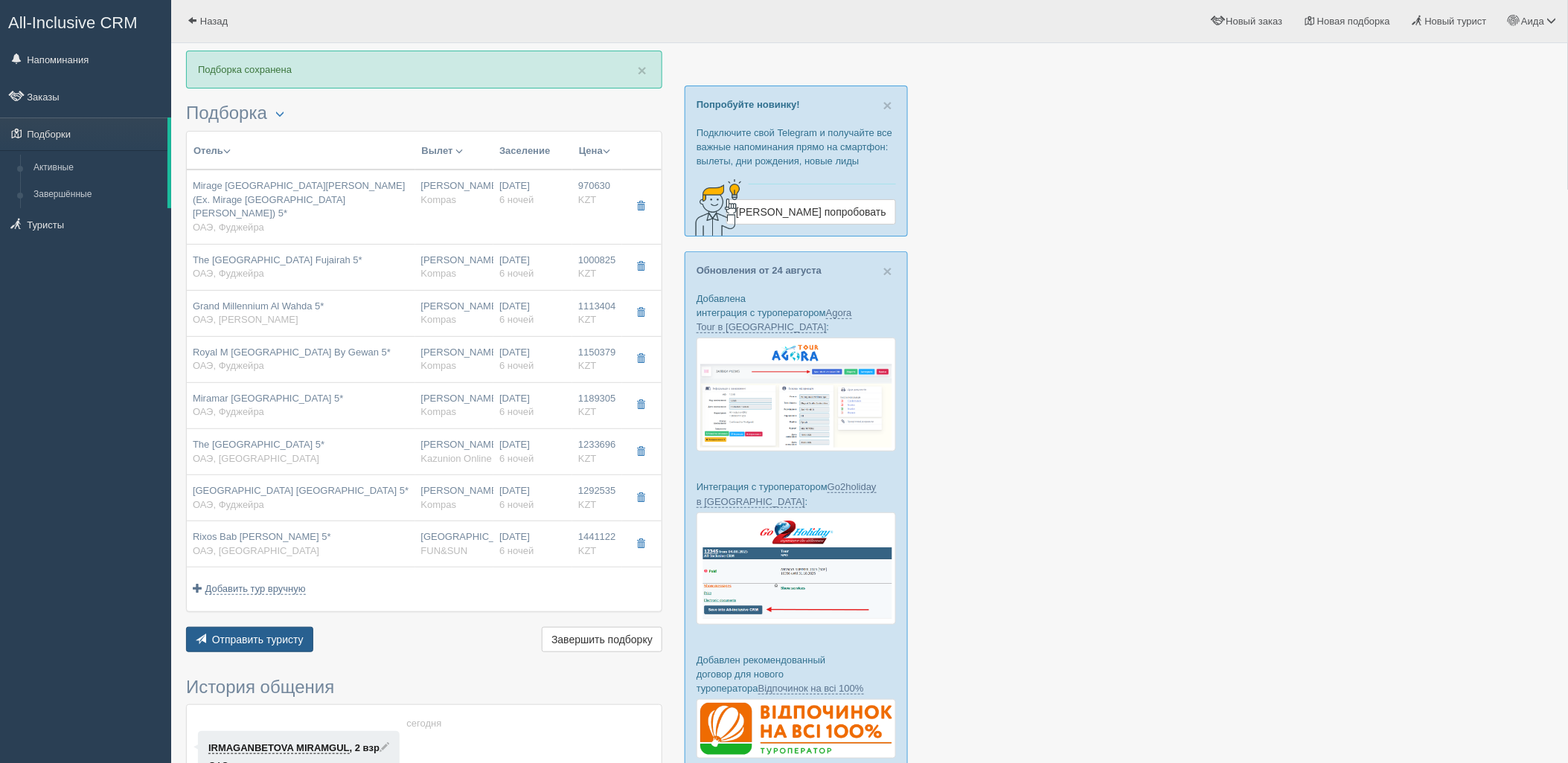
click at [250, 634] on span "Отправить туристу" at bounding box center [257, 639] width 91 height 12
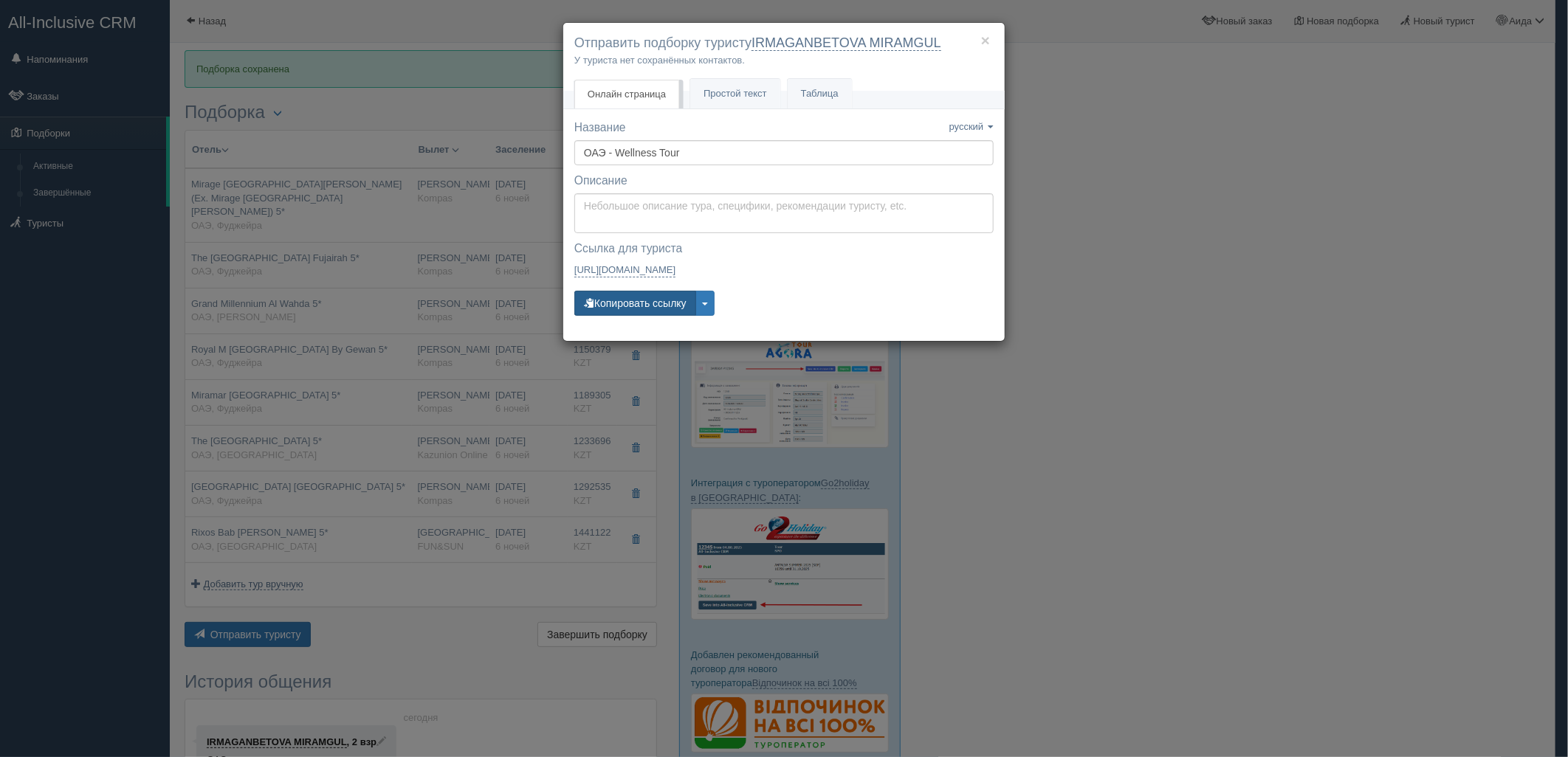
click at [629, 312] on button "Копировать ссылку" at bounding box center [635, 303] width 122 height 25
